Goal: Task Accomplishment & Management: Manage account settings

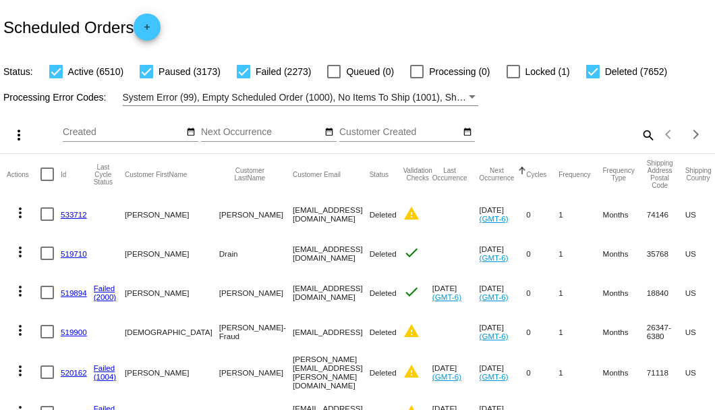
click at [640, 145] on mat-icon "search" at bounding box center [648, 134] width 16 height 21
click at [639, 138] on input "Search" at bounding box center [567, 132] width 178 height 11
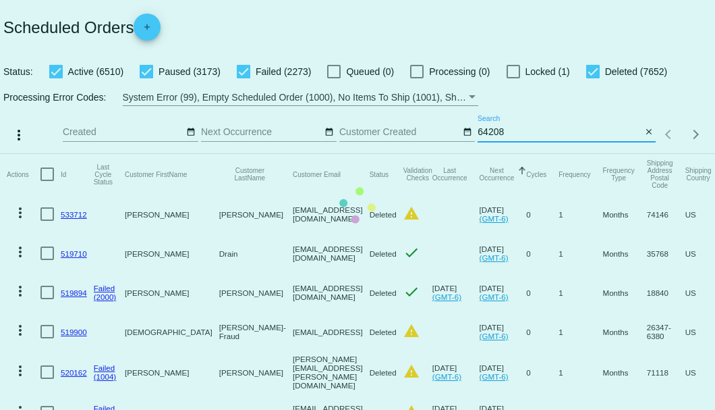
type input "642088"
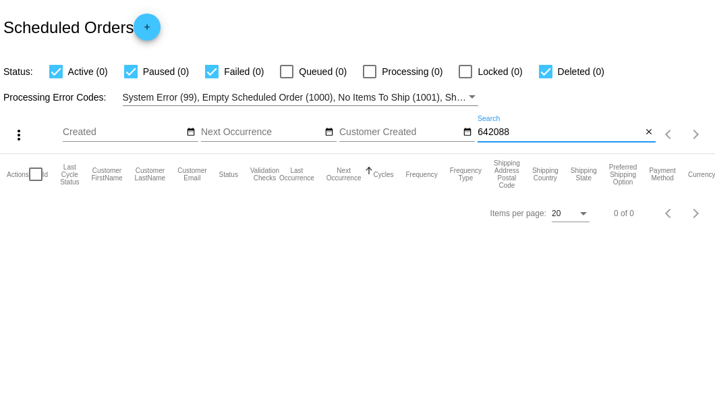
drag, startPoint x: 544, startPoint y: 134, endPoint x: 480, endPoint y: 134, distance: 64.1
click at [480, 134] on input "642088" at bounding box center [560, 132] width 164 height 11
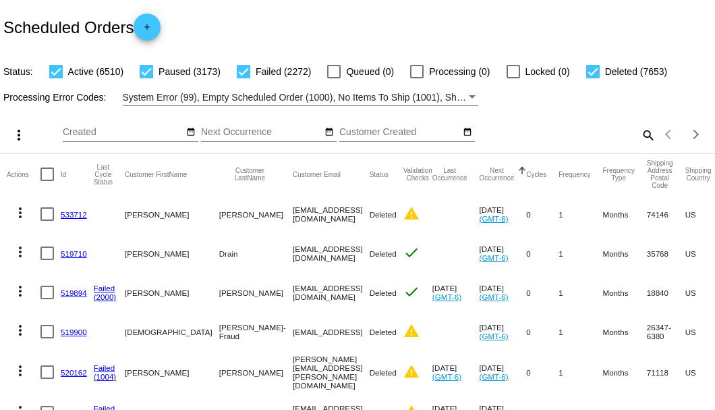
click at [641, 145] on mat-icon "search" at bounding box center [648, 134] width 16 height 21
click at [640, 138] on input "Search" at bounding box center [567, 132] width 178 height 11
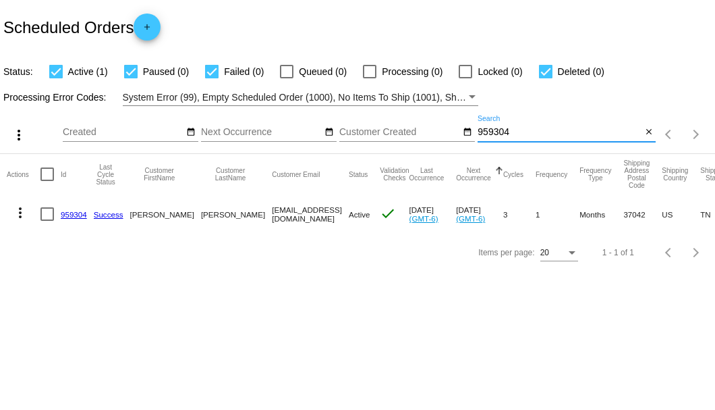
type input "959304"
click at [72, 216] on link "959304" at bounding box center [74, 214] width 26 height 9
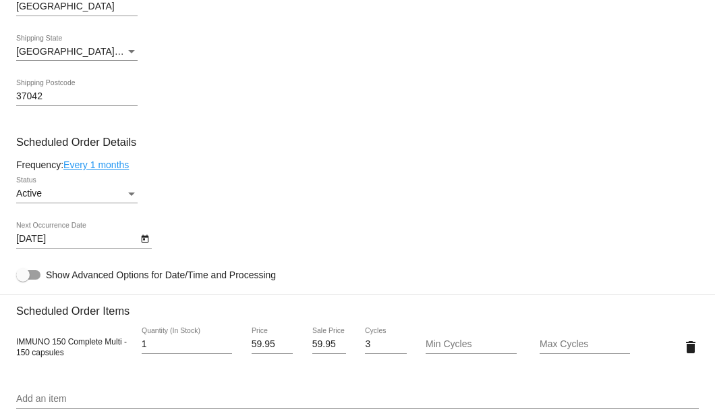
scroll to position [854, 0]
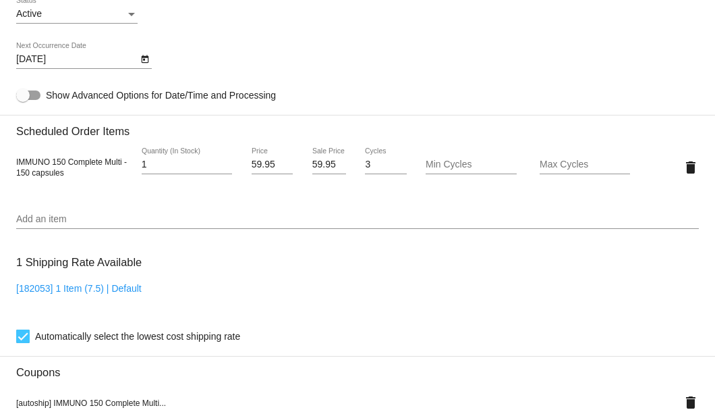
click at [86, 213] on div "Add an item" at bounding box center [357, 215] width 683 height 26
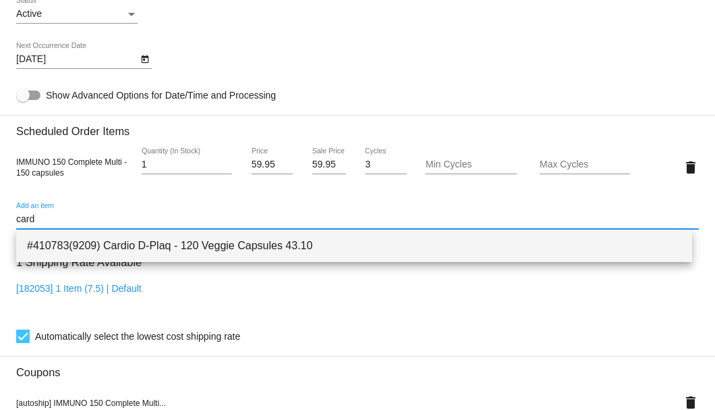
type input "card"
click at [117, 249] on span "#410783(9209) Cardio D-Plaq - 120 Veggie Capsules 43.10" at bounding box center [354, 245] width 655 height 32
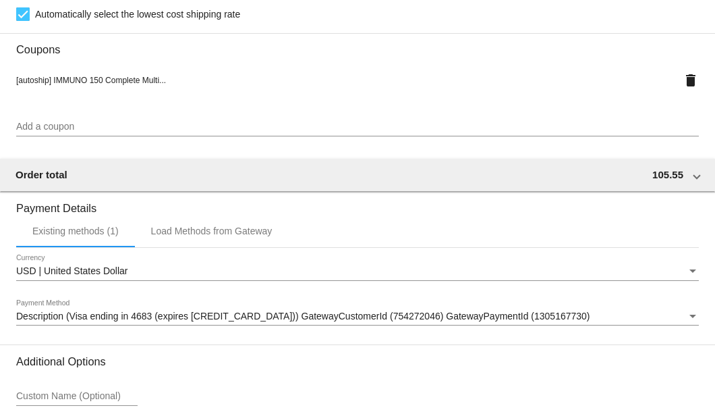
scroll to position [1341, 0]
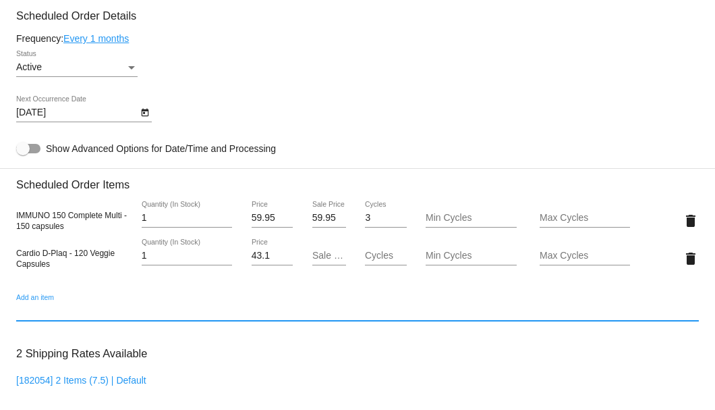
scroll to position [666, 0]
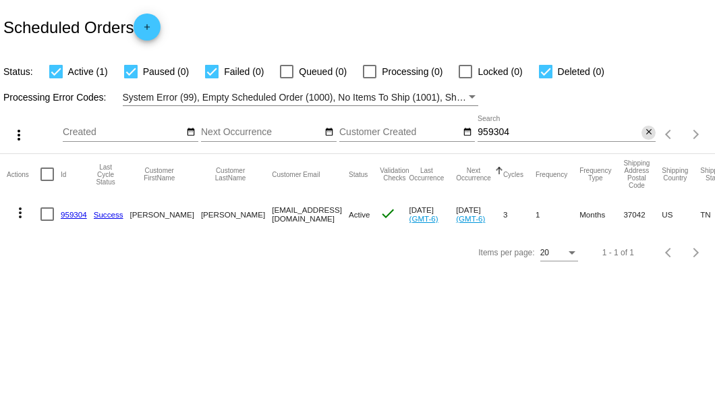
click at [652, 134] on mat-icon "close" at bounding box center [649, 132] width 9 height 11
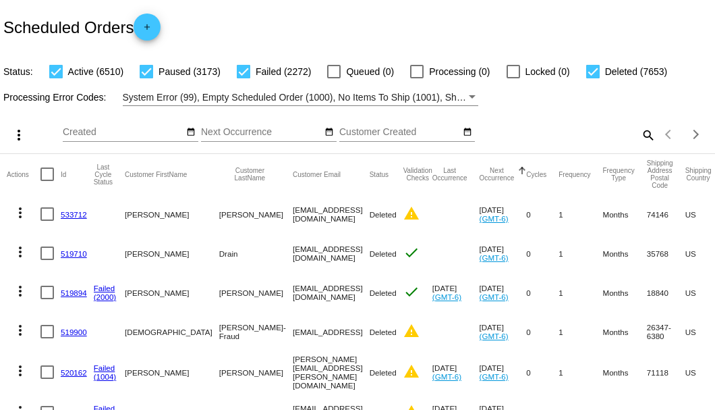
click at [641, 145] on mat-icon "search" at bounding box center [648, 134] width 16 height 21
click at [641, 138] on input "Search" at bounding box center [567, 132] width 178 height 11
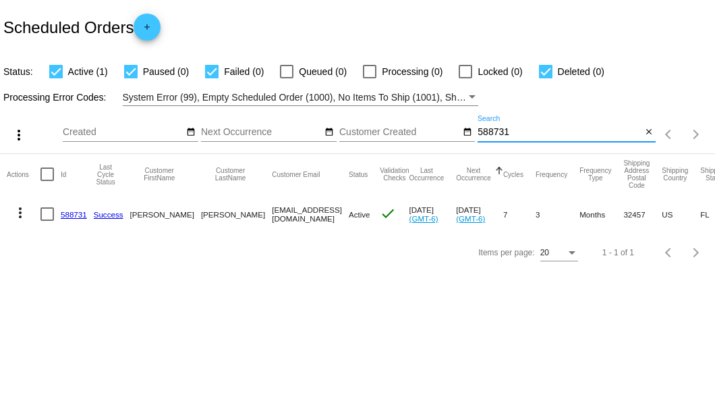
type input "588731"
click at [70, 216] on link "588731" at bounding box center [74, 214] width 26 height 9
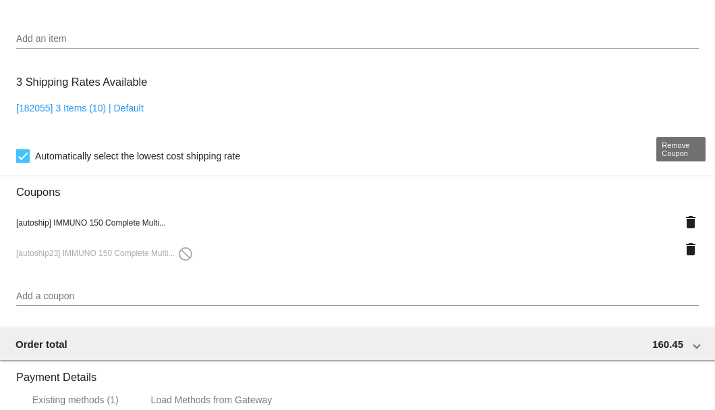
scroll to position [1124, 0]
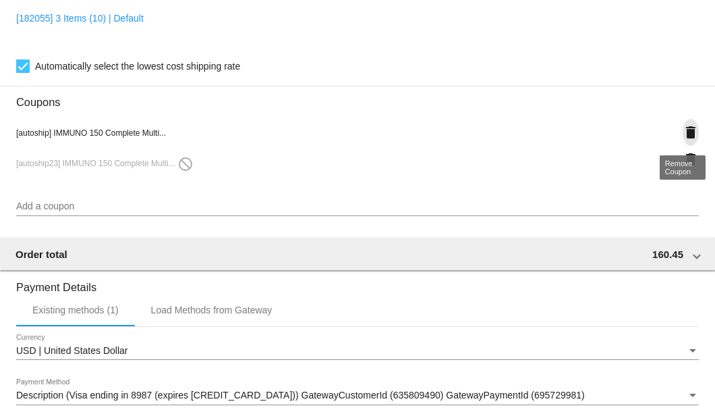
click at [684, 131] on mat-icon "delete" at bounding box center [691, 132] width 16 height 16
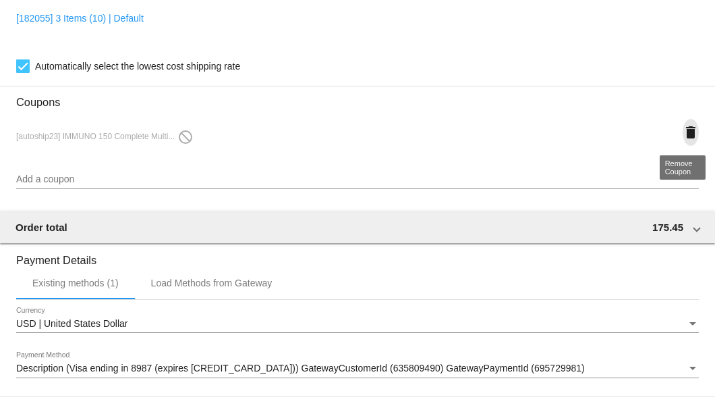
click at [684, 131] on mat-icon "delete" at bounding box center [691, 132] width 16 height 16
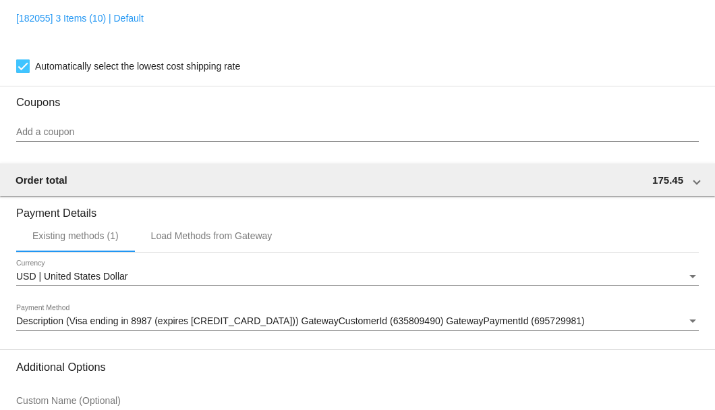
scroll to position [1255, 0]
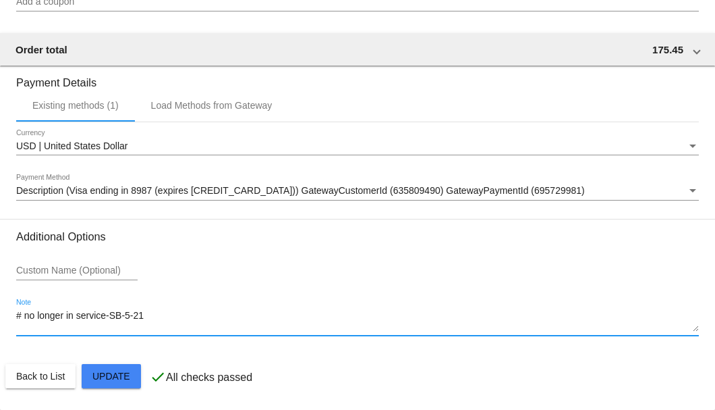
drag, startPoint x: 149, startPoint y: 320, endPoint x: -3, endPoint y: 320, distance: 151.9
click at [0, 320] on html "arrow_back Scheduled Order #588731 Active more_vert Last Processing Cycle ID: 5…" at bounding box center [357, 205] width 715 height 410
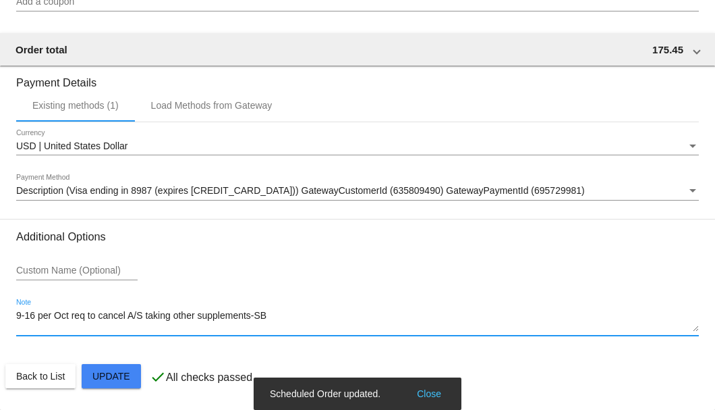
type textarea "9-16 per Oct req to cancel A/S taking other supplements-SB"
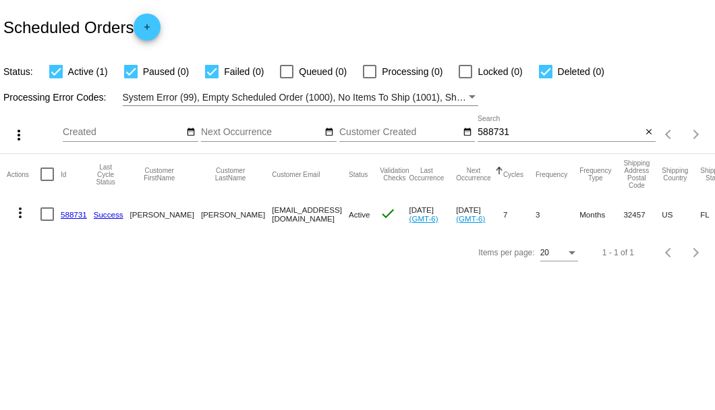
click at [46, 212] on div at bounding box center [46, 213] width 13 height 13
click at [47, 221] on input "checkbox" at bounding box center [47, 221] width 1 height 1
checkbox input "true"
click at [22, 215] on mat-icon "more_vert" at bounding box center [20, 213] width 16 height 16
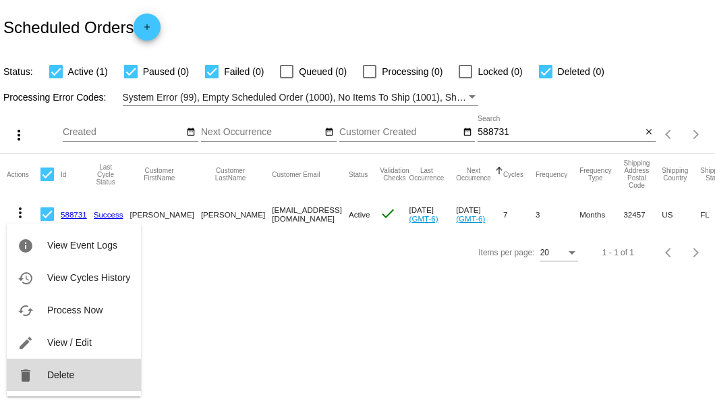
click at [62, 377] on span "Delete" at bounding box center [60, 374] width 27 height 11
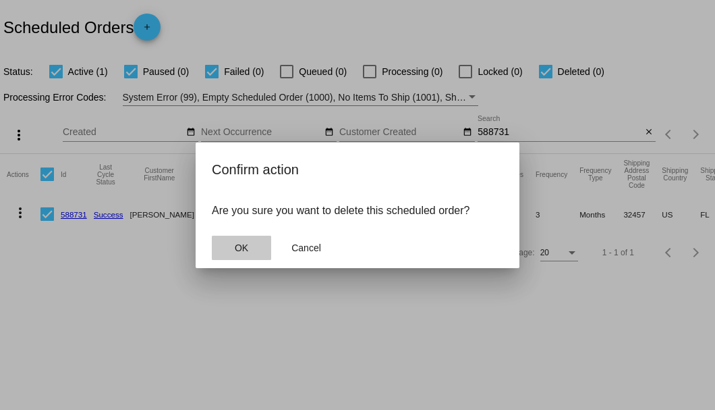
click at [238, 246] on span "OK" at bounding box center [241, 247] width 13 height 11
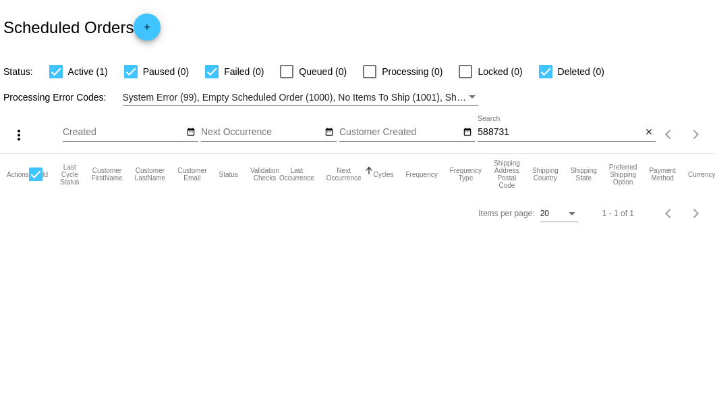
click at [571, 135] on input "588731" at bounding box center [560, 132] width 164 height 11
type input "588731"
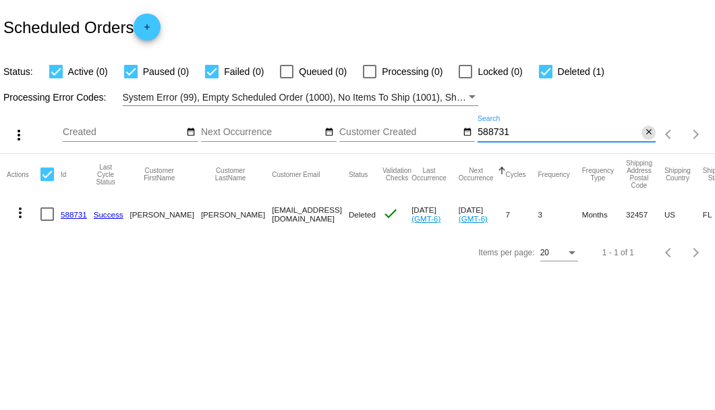
click at [647, 133] on mat-icon "close" at bounding box center [649, 132] width 9 height 11
